Goal: Task Accomplishment & Management: Use online tool/utility

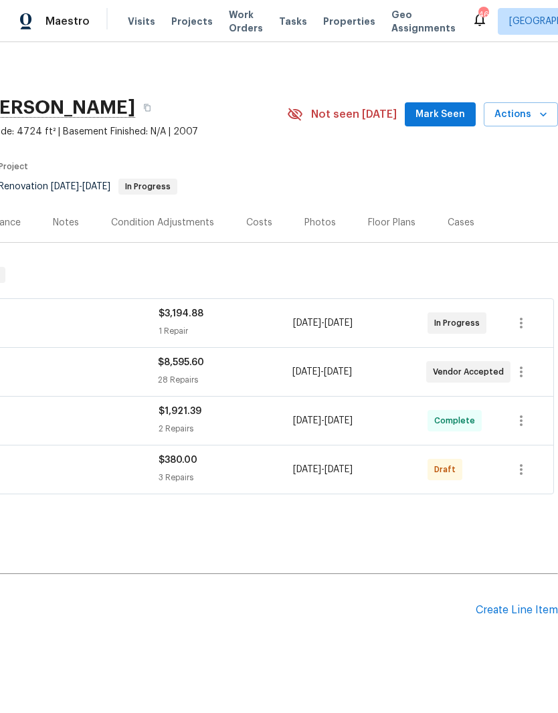
scroll to position [0, 198]
click at [531, 471] on div "Create Line Item" at bounding box center [517, 610] width 82 height 13
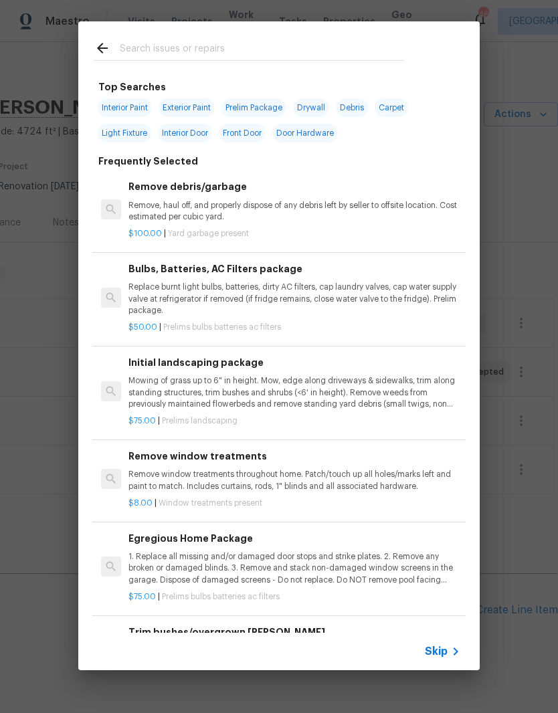
click at [157, 395] on p "Mowing of grass up to 6" in height. Mow, edge along driveways & sidewalks, trim…" at bounding box center [294, 392] width 332 height 34
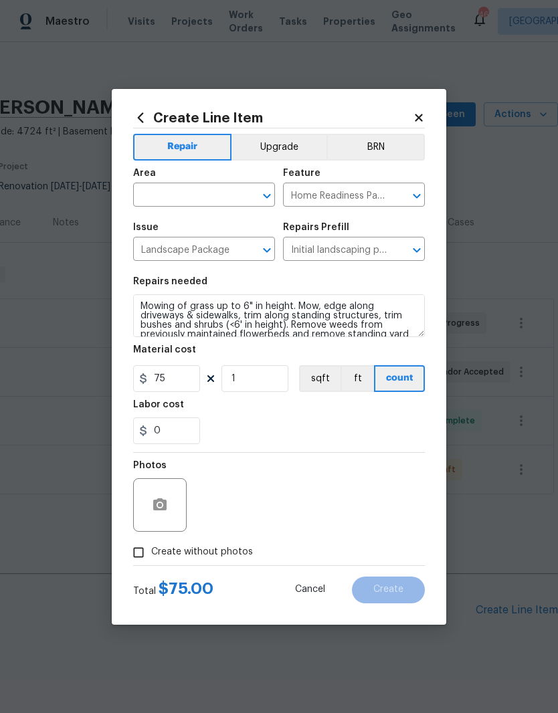
click at [222, 191] on input "text" at bounding box center [185, 196] width 104 height 21
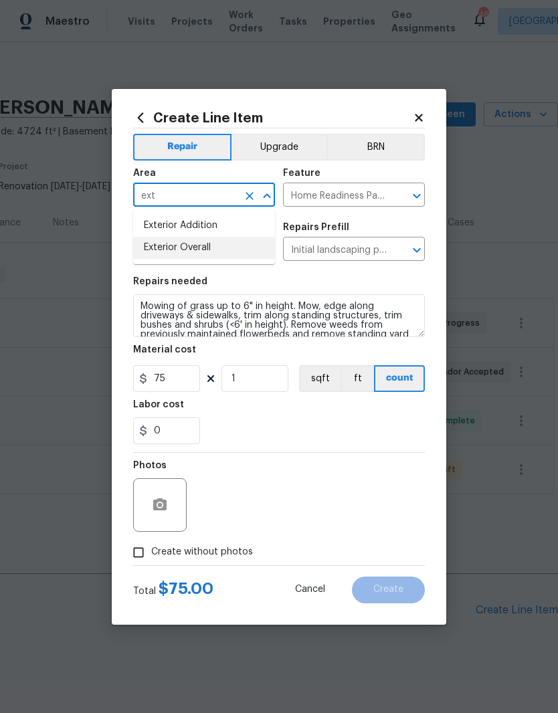
click at [239, 250] on li "Exterior Overall" at bounding box center [204, 248] width 142 height 22
type input "Exterior Overall"
click at [296, 421] on div "0" at bounding box center [279, 430] width 292 height 27
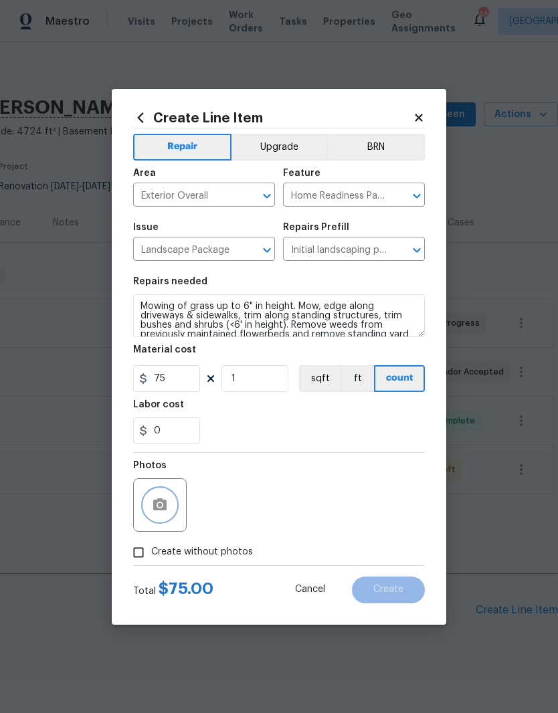
click at [175, 471] on button "button" at bounding box center [160, 505] width 32 height 32
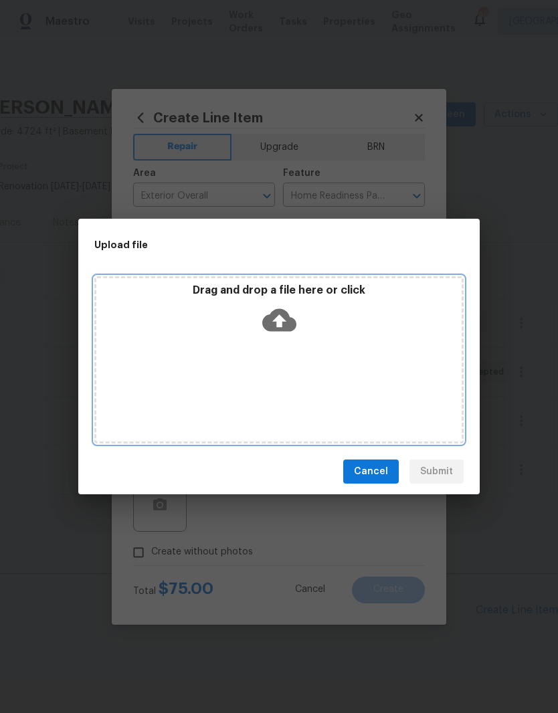
click at [389, 376] on div "Drag and drop a file here or click" at bounding box center [278, 359] width 369 height 167
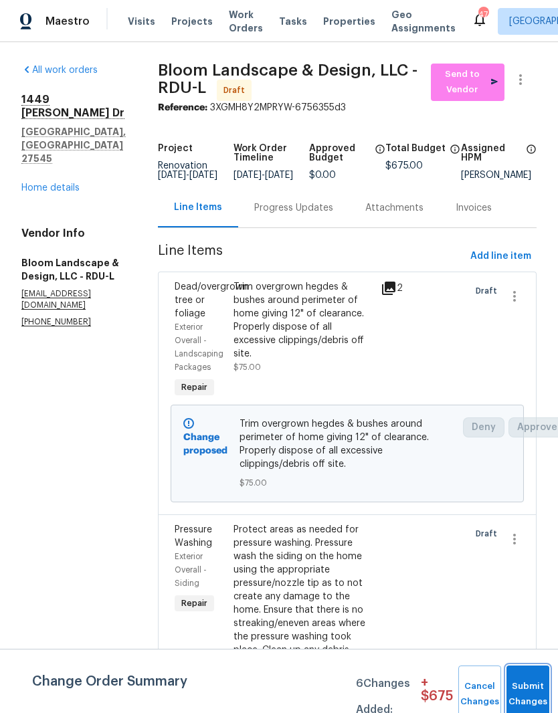
click at [538, 680] on button "Submit Changes" at bounding box center [527, 694] width 43 height 58
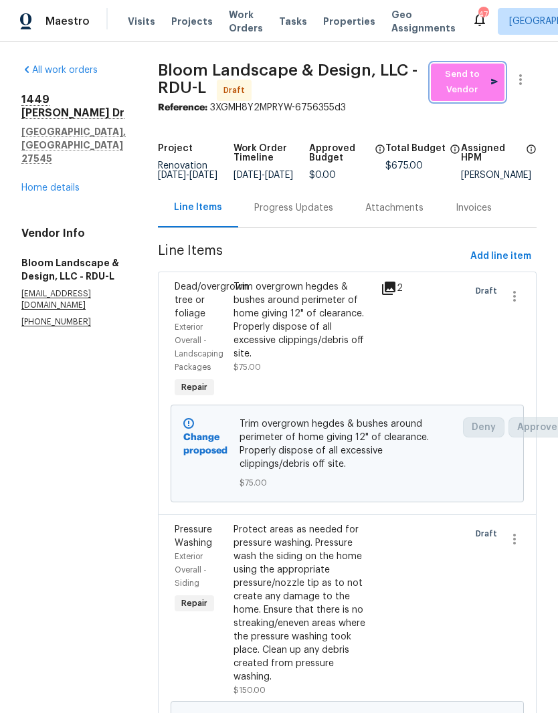
click at [466, 77] on span "Send to Vendor" at bounding box center [467, 82] width 60 height 31
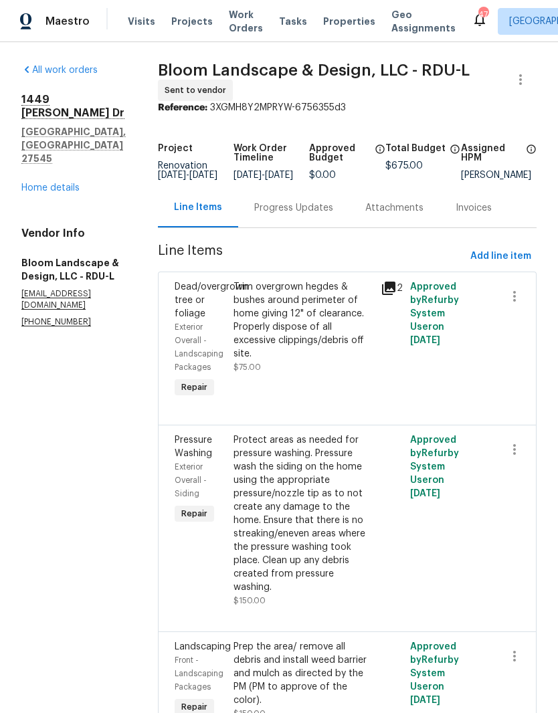
click at [319, 212] on div "Progress Updates" at bounding box center [293, 207] width 79 height 13
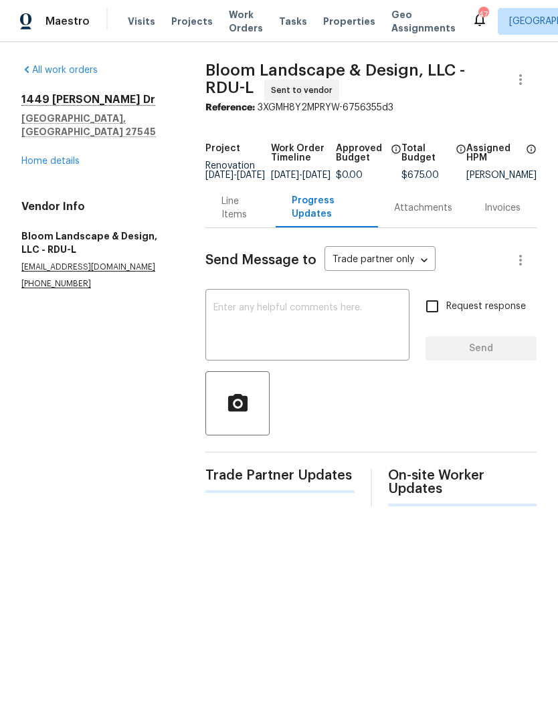
click at [338, 321] on textarea at bounding box center [307, 326] width 188 height 47
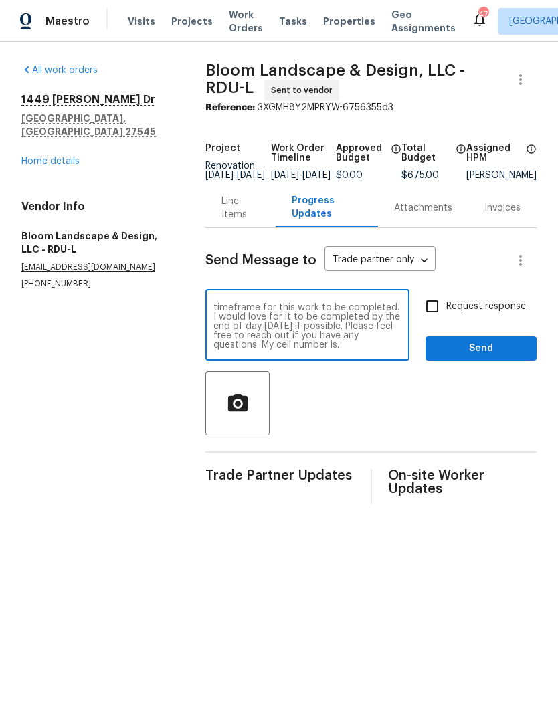
scroll to position [9, 0]
type textarea "Good afternoon! Please let me know a timeframe for this work to be completed. I…"
click at [441, 314] on input "Request response" at bounding box center [432, 306] width 28 height 28
checkbox input "true"
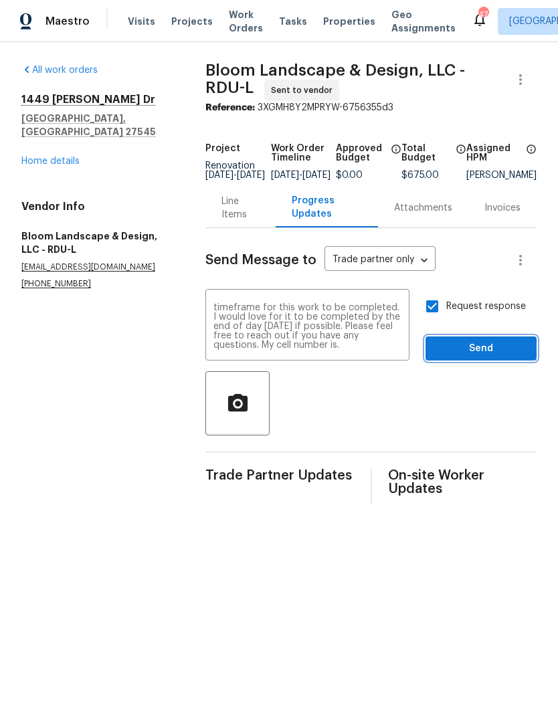
click at [510, 352] on span "Send" at bounding box center [481, 348] width 90 height 17
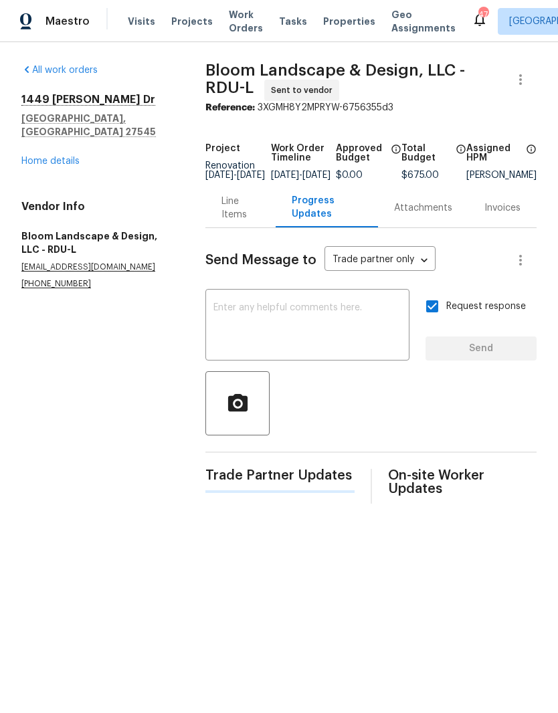
scroll to position [0, 0]
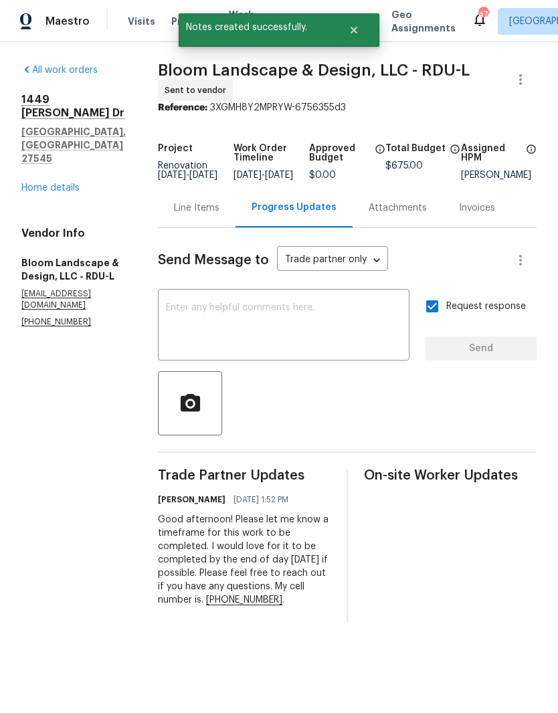
click at [37, 183] on link "Home details" at bounding box center [50, 187] width 58 height 9
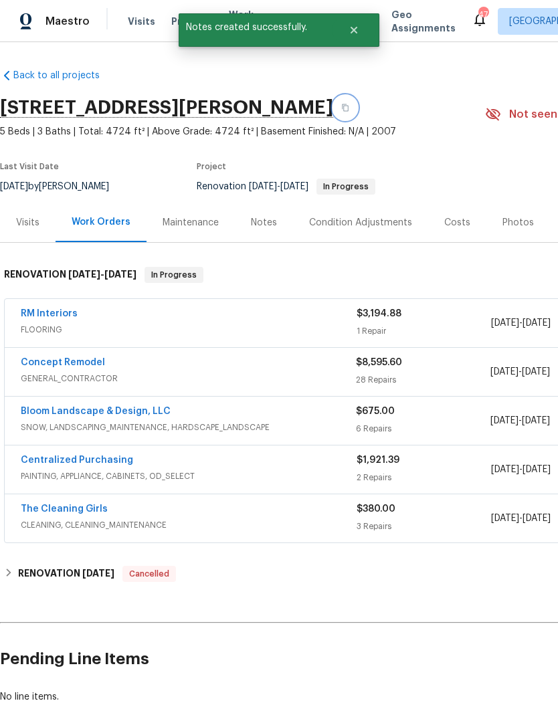
click at [348, 107] on icon "button" at bounding box center [345, 107] width 7 height 7
